Goal: Task Accomplishment & Management: Use online tool/utility

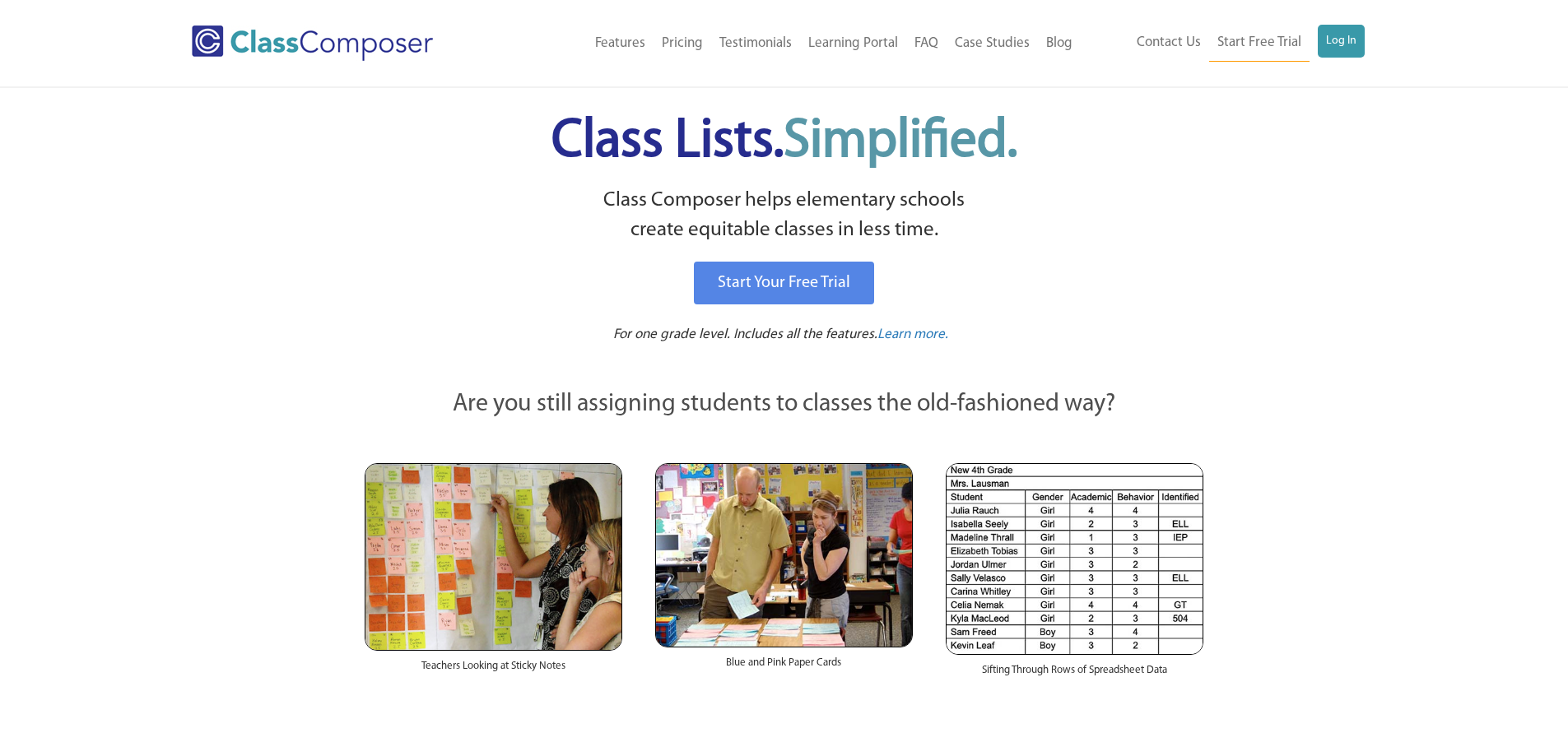
click at [1311, 42] on ul "Contact Us Start Free Trial Log In" at bounding box center [1246, 44] width 236 height 37
click at [1320, 43] on link "Log In" at bounding box center [1341, 41] width 47 height 33
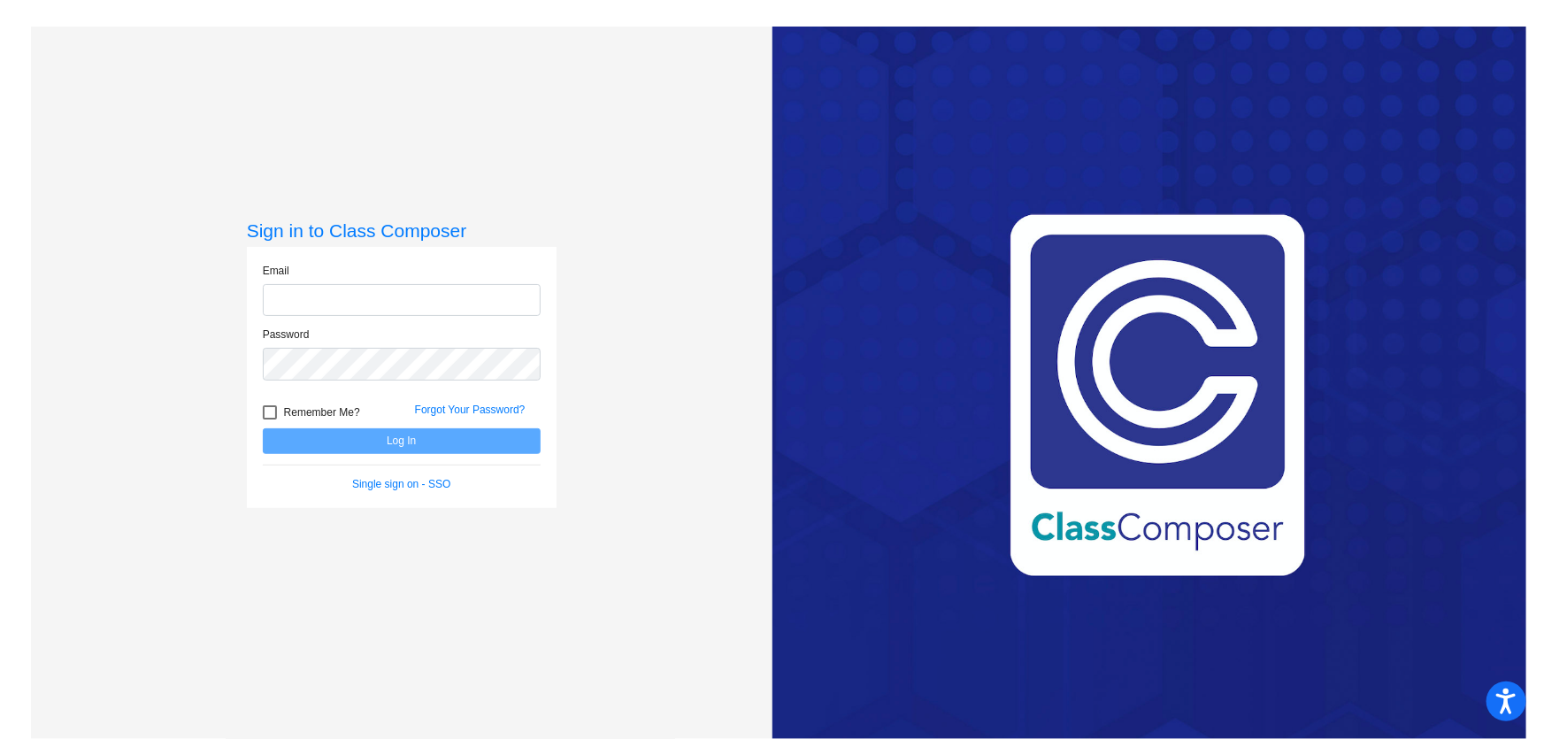
type input "alewis01@cvs.k12.mi.us"
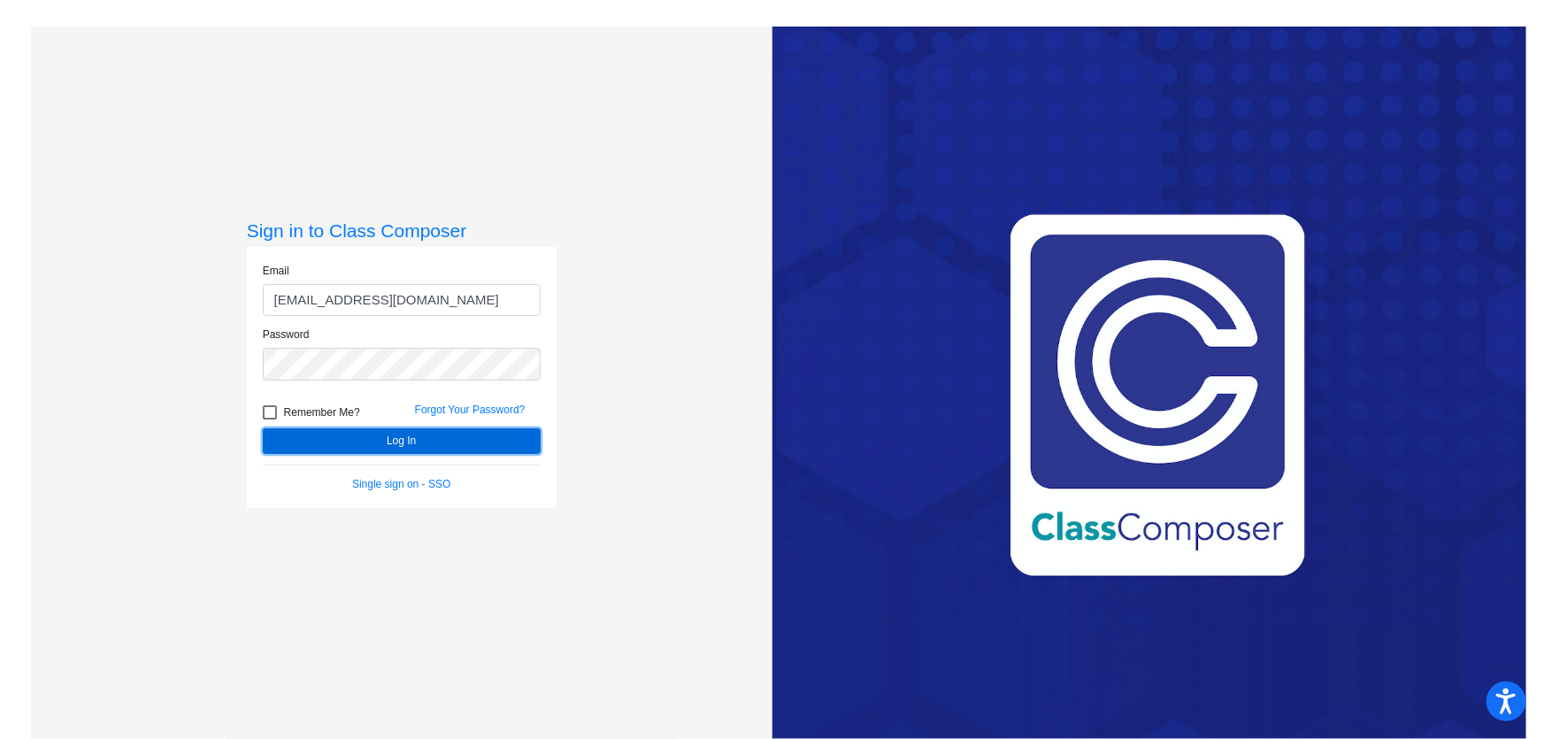
click at [392, 445] on button "Log In" at bounding box center [402, 441] width 278 height 26
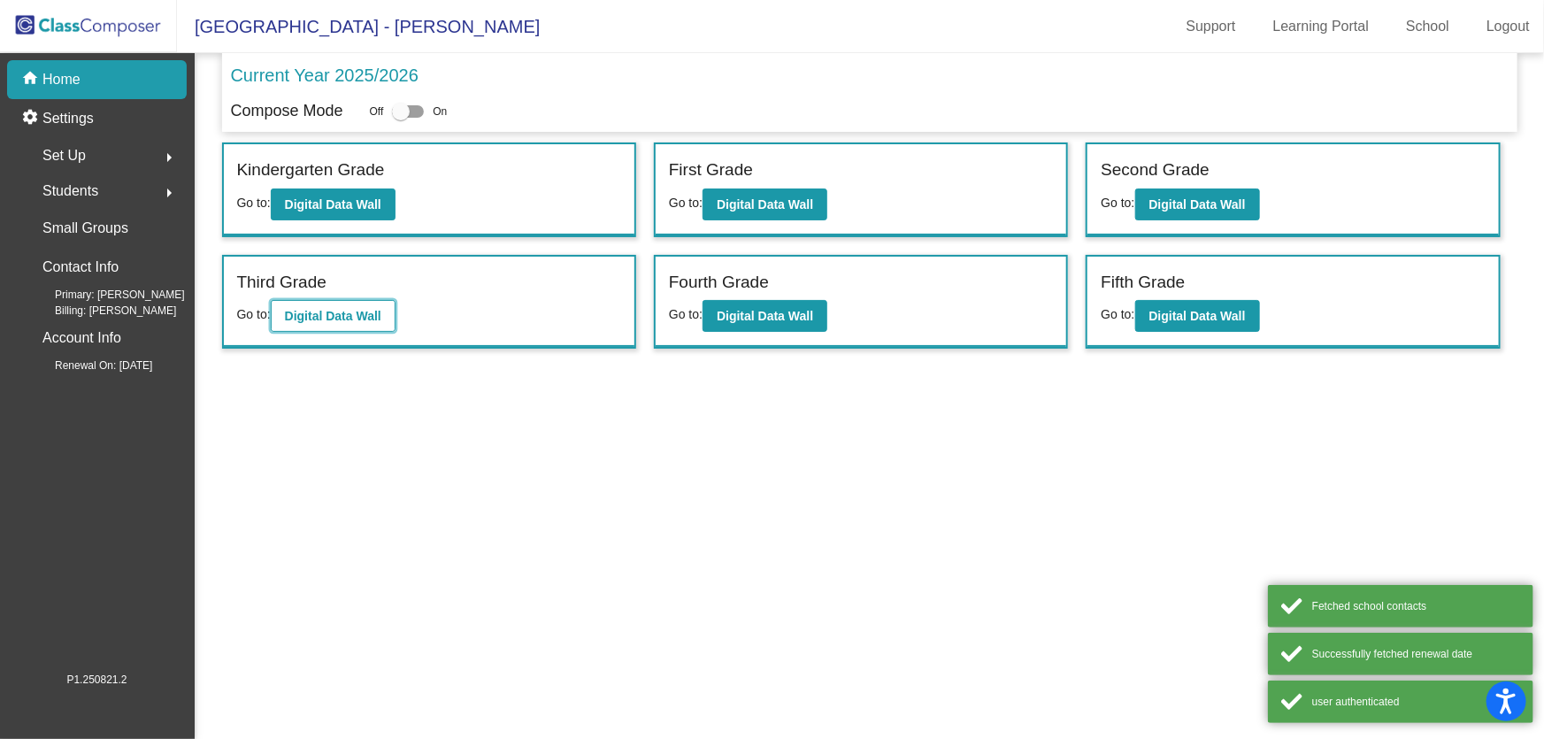
click at [351, 321] on button "Digital Data Wall" at bounding box center [333, 316] width 125 height 32
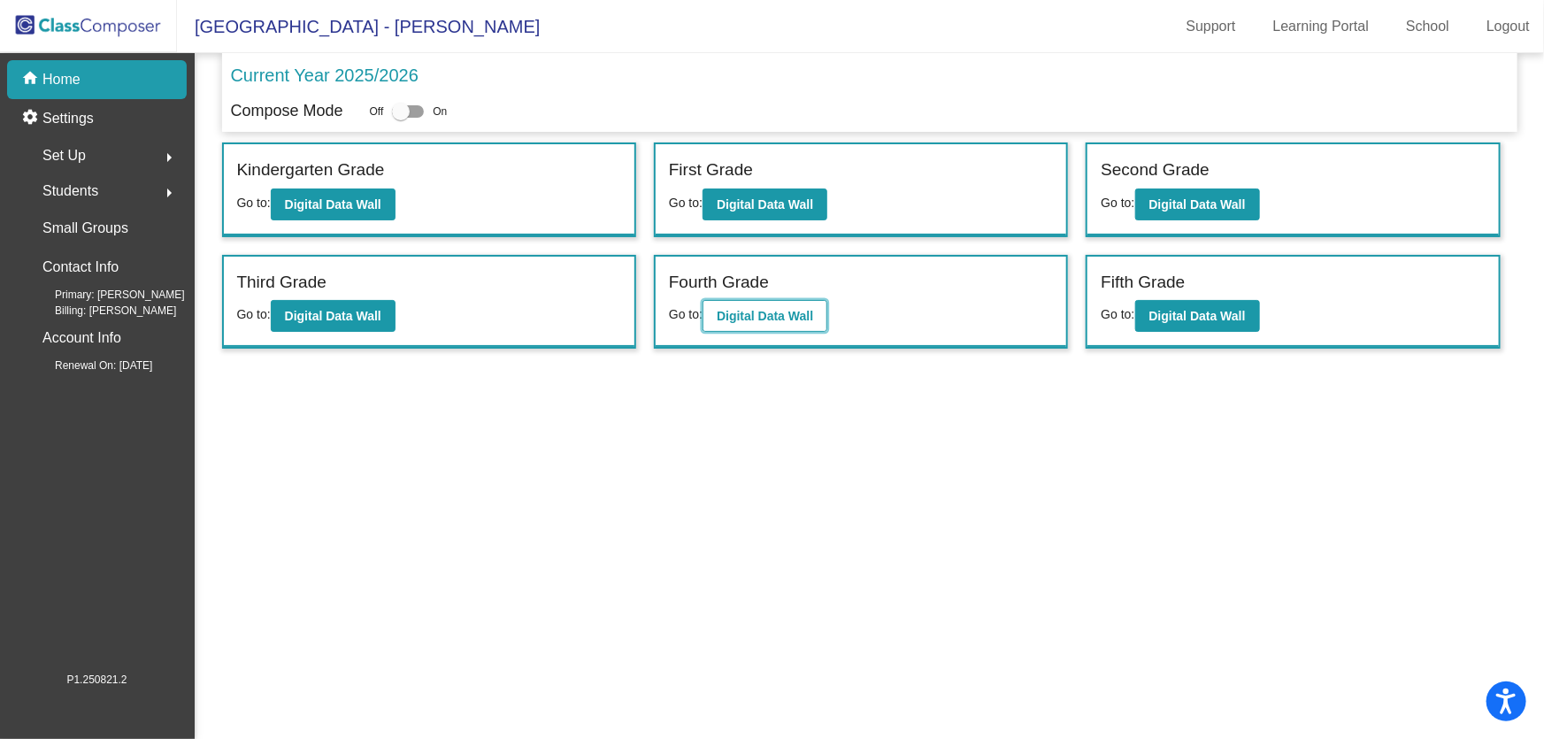
click at [824, 317] on button "Digital Data Wall" at bounding box center [765, 316] width 125 height 32
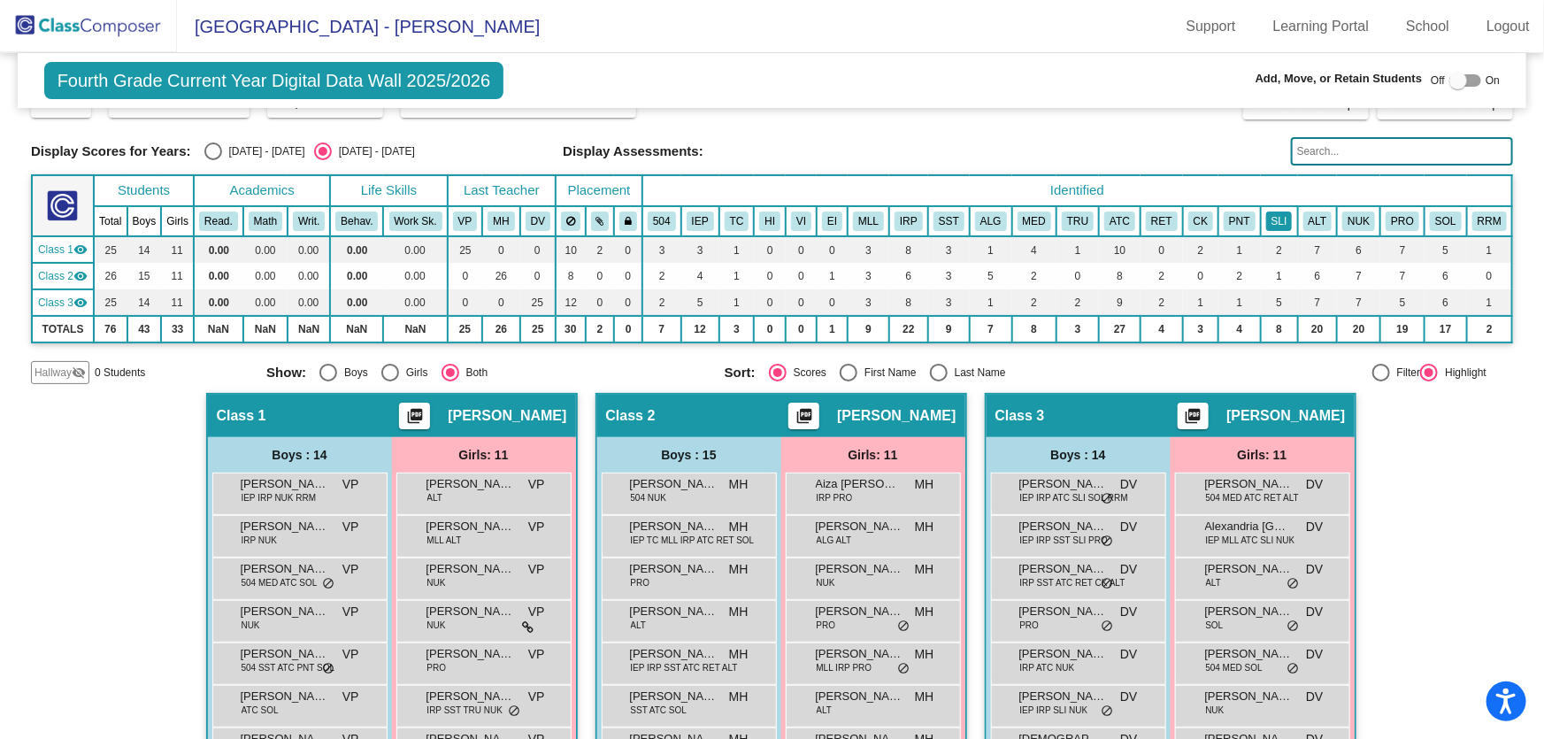
scroll to position [29, 0]
